Goal: Information Seeking & Learning: Find specific fact

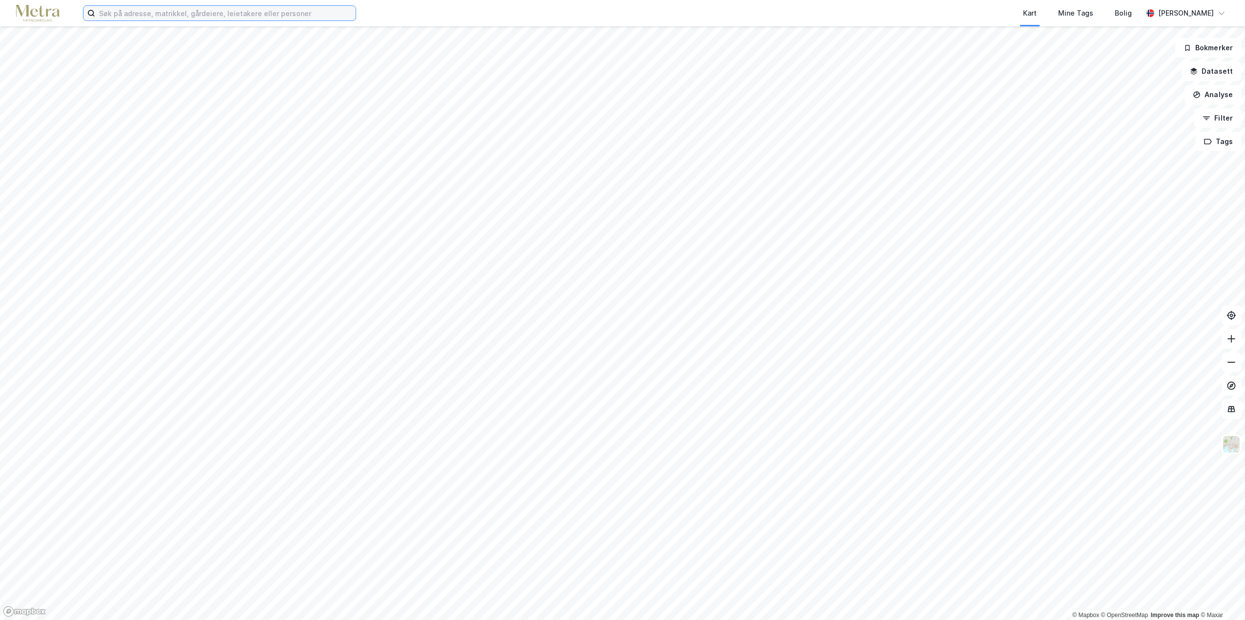
click at [213, 12] on input at bounding box center [225, 13] width 261 height 15
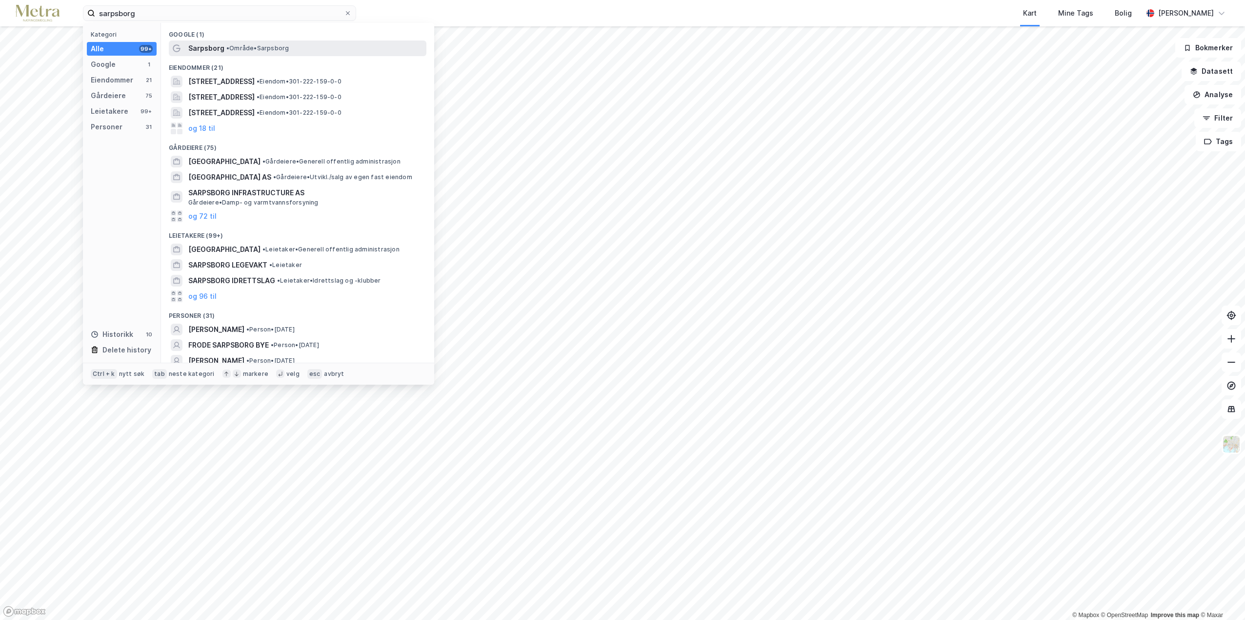
click at [222, 55] on div "Sarpsborg • Område • Sarpsborg" at bounding box center [298, 48] width 258 height 16
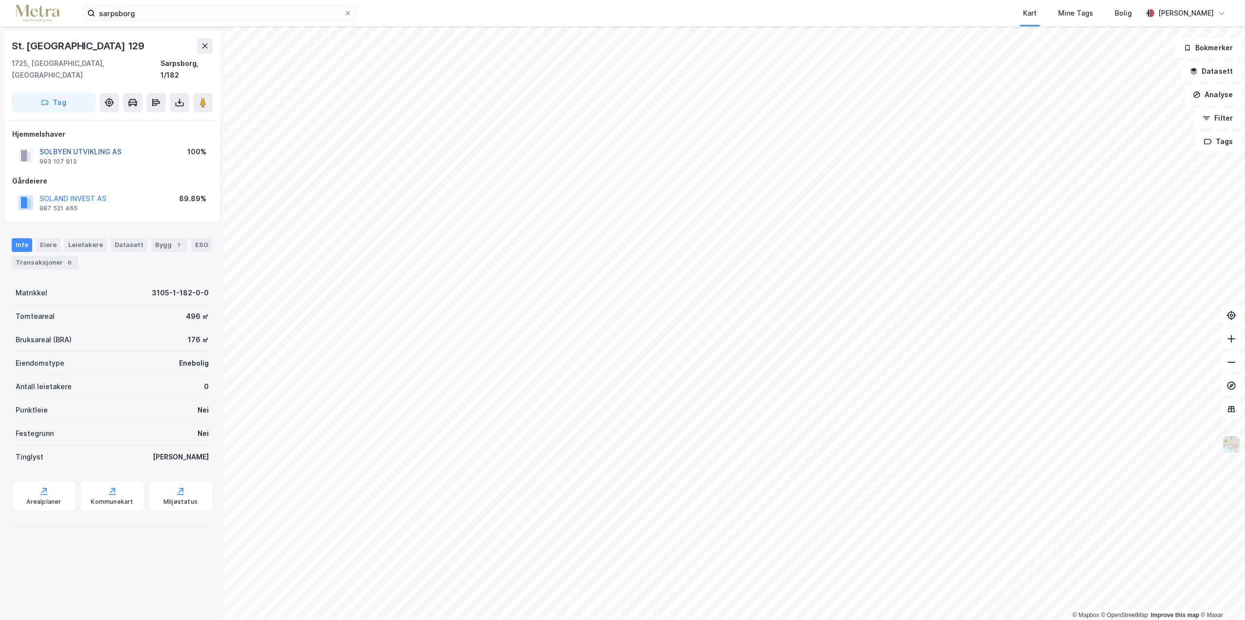
click at [0, 0] on button "SOLBYEN UTVIKLING AS" at bounding box center [0, 0] width 0 height 0
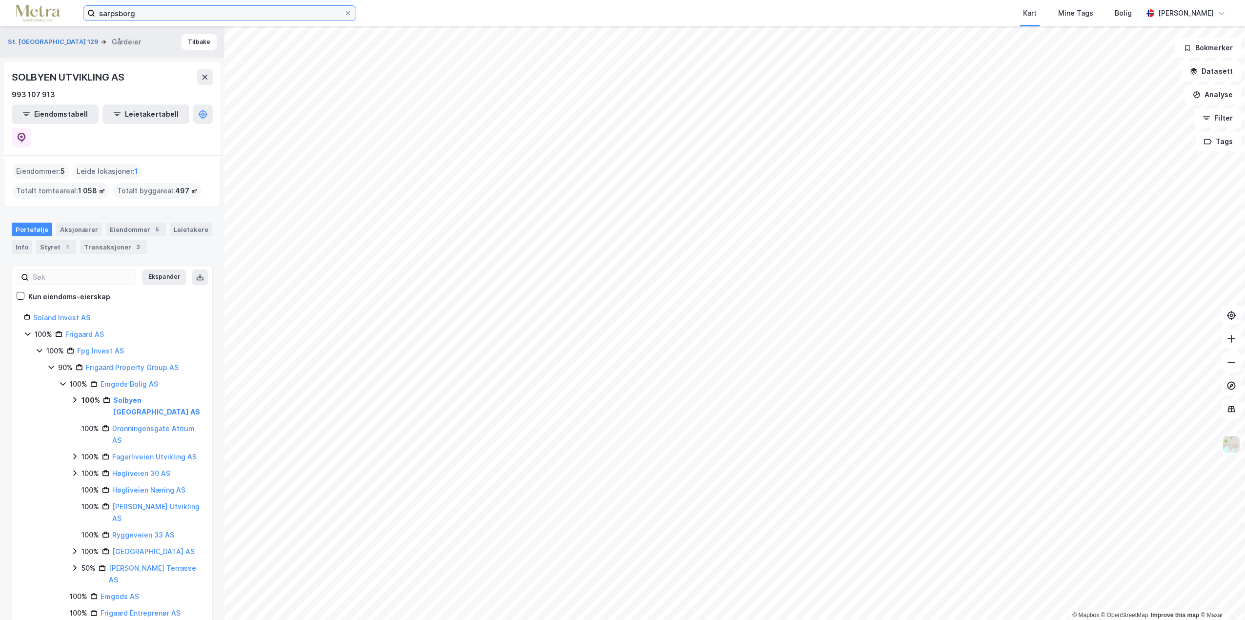
click at [145, 17] on input "sarpsborg" at bounding box center [219, 13] width 249 height 15
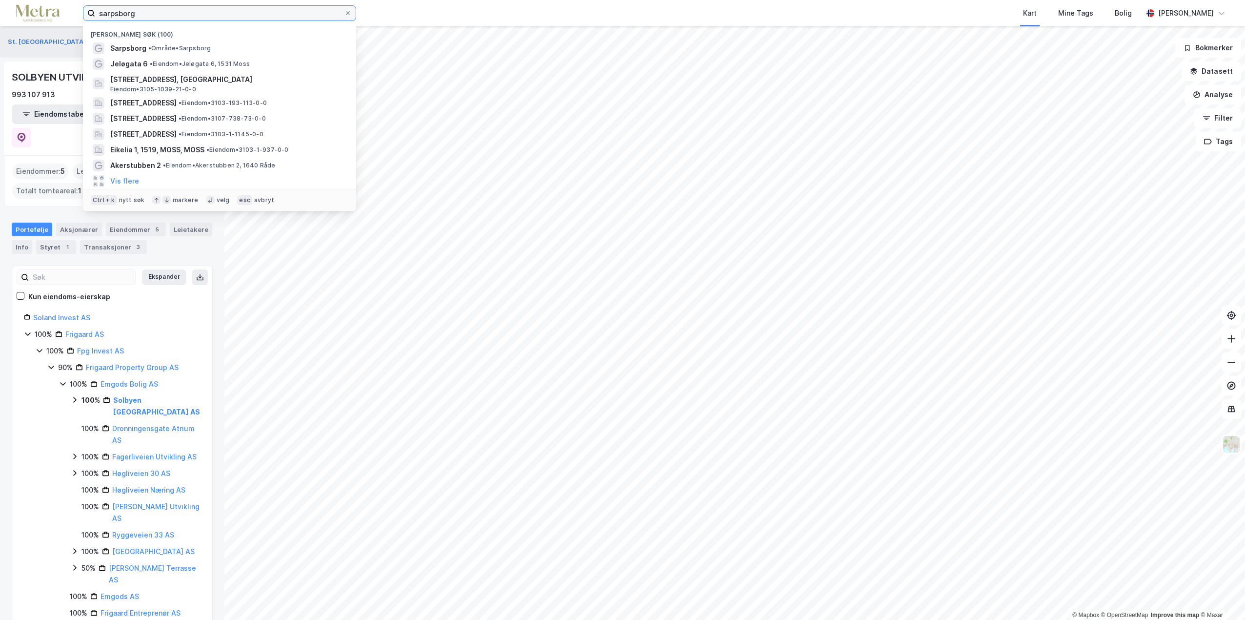
click at [145, 17] on input "sarpsborg" at bounding box center [219, 13] width 249 height 15
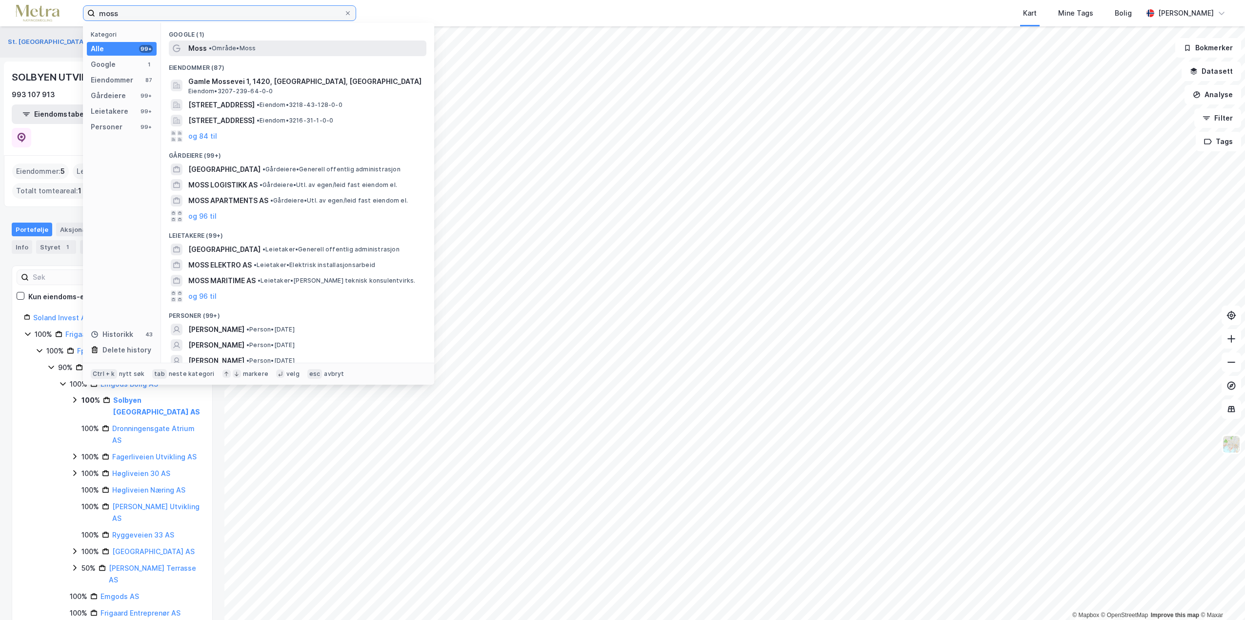
type input "moss"
click at [209, 45] on span "•" at bounding box center [210, 47] width 3 height 7
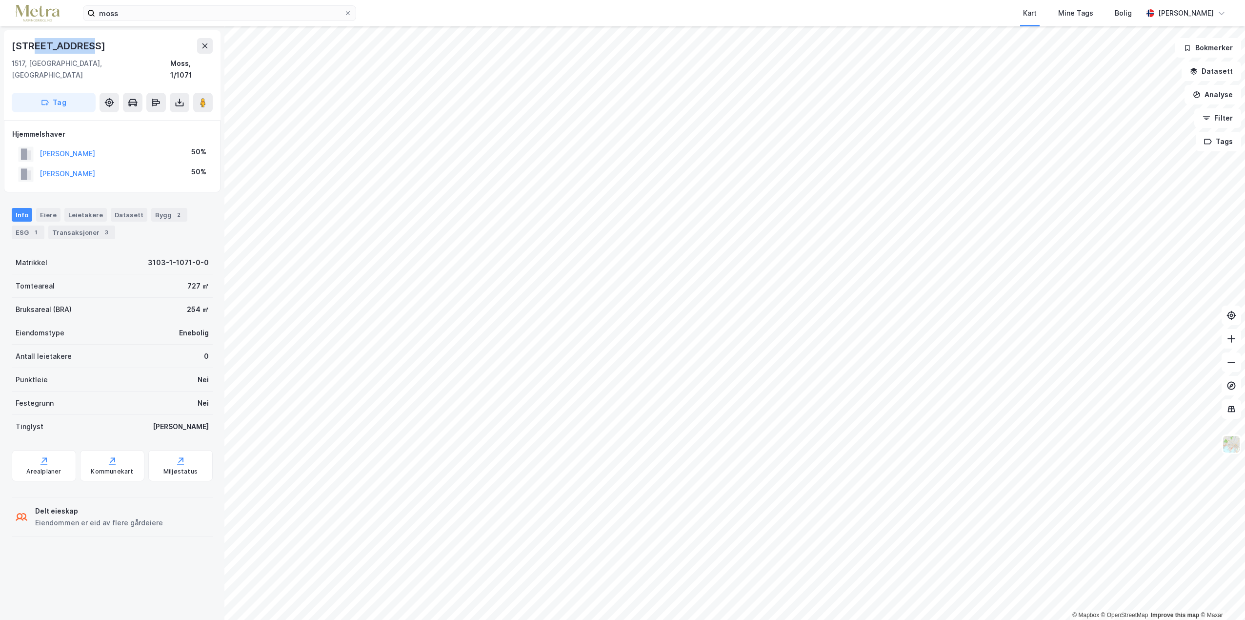
drag, startPoint x: 87, startPoint y: 46, endPoint x: 37, endPoint y: 41, distance: 51.0
click at [37, 41] on div "Framnesveien 7" at bounding box center [112, 46] width 201 height 16
drag, startPoint x: 111, startPoint y: 165, endPoint x: 39, endPoint y: 168, distance: 72.3
click at [39, 168] on div "LEMJAN MAJA LISA 50%" at bounding box center [112, 174] width 200 height 20
copy button "LEMJAN MAJA LISA"
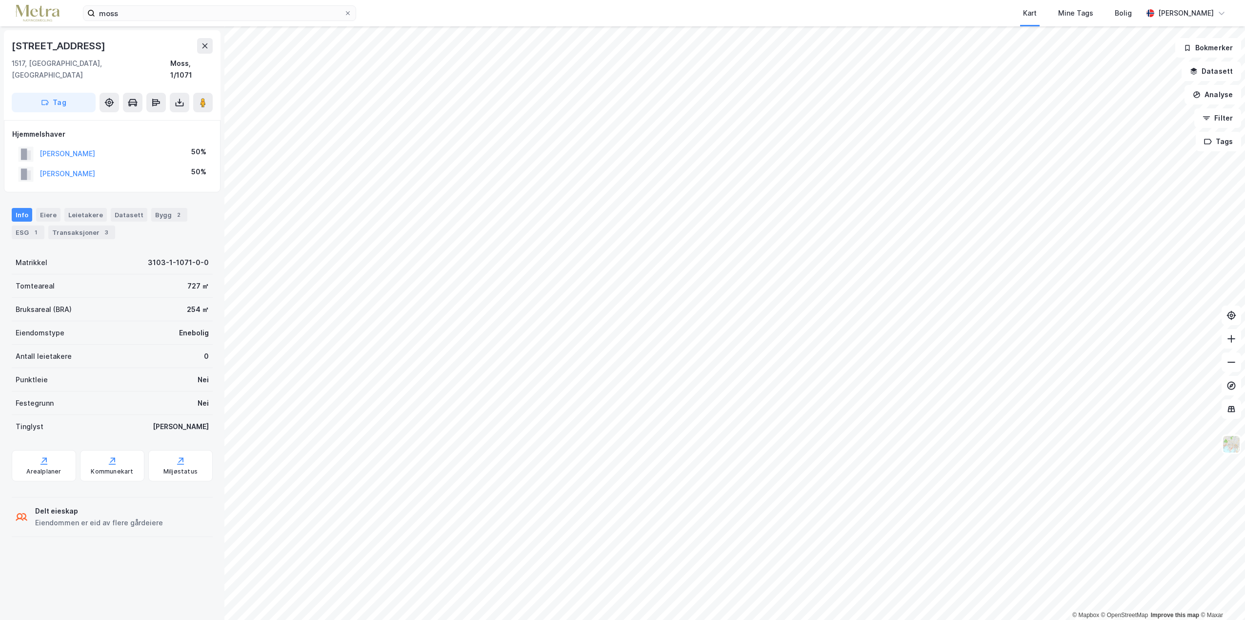
click at [135, 144] on div "ASKAUTRUD MARIUS 50%" at bounding box center [112, 154] width 200 height 20
drag, startPoint x: 101, startPoint y: 47, endPoint x: 12, endPoint y: 48, distance: 89.8
click at [12, 48] on div "Framnesveien 7" at bounding box center [112, 46] width 201 height 16
copy div "Framnesveien 7"
